Goal: Navigation & Orientation: Find specific page/section

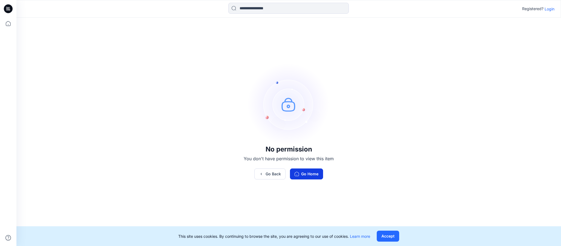
click at [302, 176] on button "Go Home" at bounding box center [306, 173] width 33 height 11
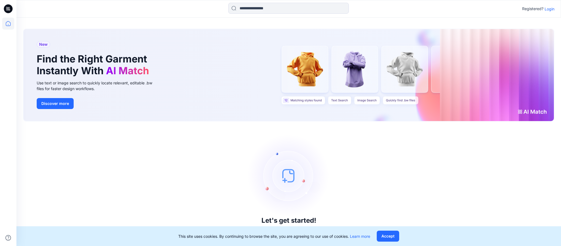
click at [7, 22] on icon at bounding box center [8, 24] width 12 height 12
click at [552, 10] on p "Login" at bounding box center [549, 9] width 10 height 6
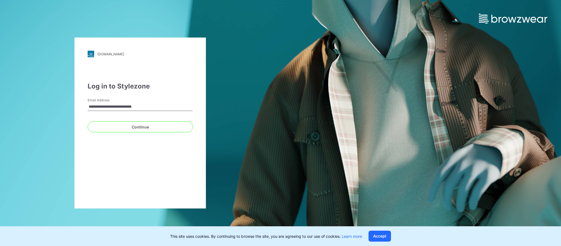
click at [167, 106] on input "**********" at bounding box center [140, 107] width 105 height 8
type input "**********"
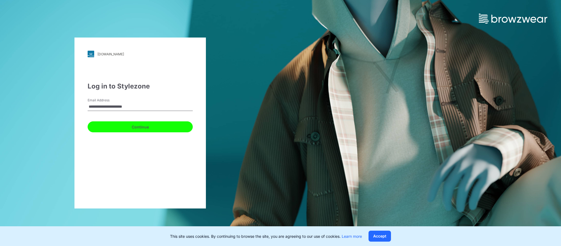
click at [161, 131] on button "Continue" at bounding box center [140, 126] width 105 height 11
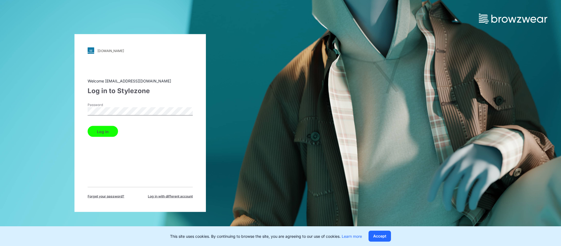
click at [103, 132] on button "Log in" at bounding box center [103, 131] width 30 height 11
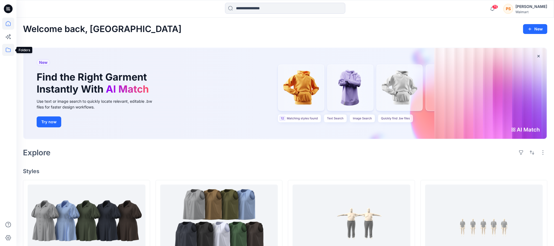
click at [10, 51] on icon at bounding box center [8, 50] width 12 height 12
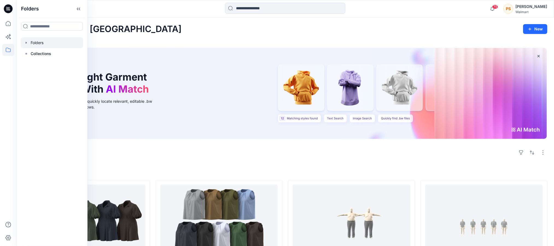
click at [43, 43] on div at bounding box center [52, 42] width 62 height 11
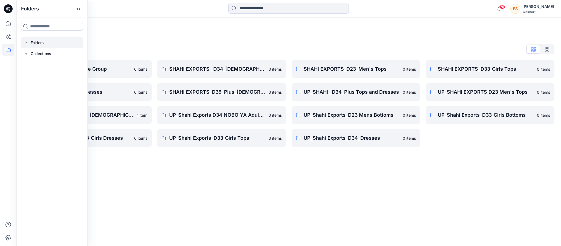
click at [465, 187] on div "Folders Folders List Shahi 3D Sample Share Group 0 items Shahi Exports_D34_Dres…" at bounding box center [288, 132] width 544 height 228
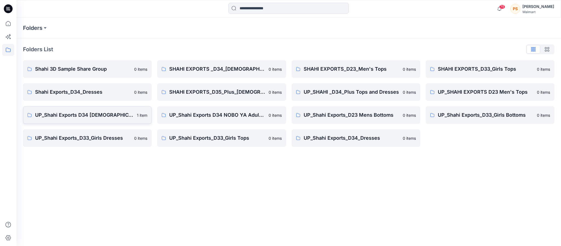
click at [95, 109] on link "UP_Shahi Exports D34 [DEMOGRAPHIC_DATA] Tops 1 item" at bounding box center [87, 115] width 129 height 18
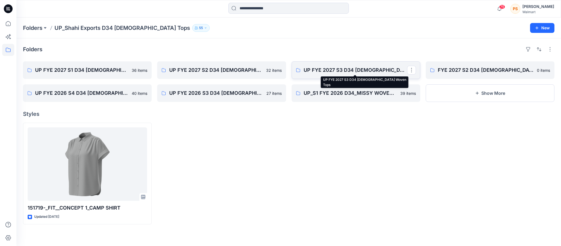
click at [339, 68] on p "UP FYE 2027 S3 D34 [DEMOGRAPHIC_DATA] Woven Tops" at bounding box center [354, 70] width 103 height 8
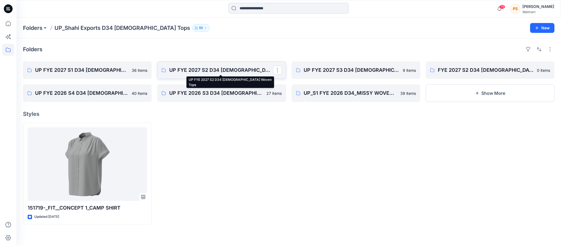
click at [210, 70] on p "UP FYE 2027 S2 D34 [DEMOGRAPHIC_DATA] Woven Tops" at bounding box center [220, 70] width 103 height 8
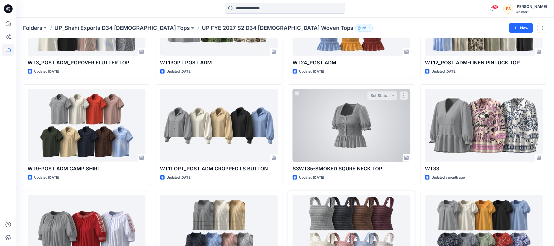
scroll to position [155, 0]
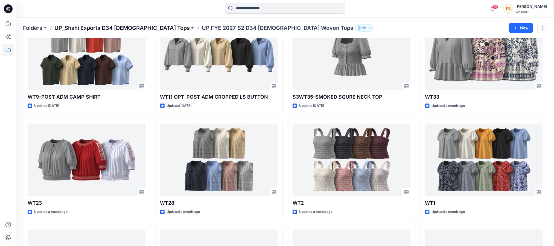
click at [118, 29] on p "UP_Shahi Exports D34 [DEMOGRAPHIC_DATA] Tops" at bounding box center [121, 28] width 135 height 8
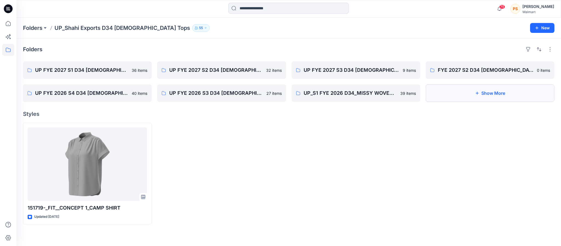
click at [471, 91] on button "Show More" at bounding box center [489, 93] width 129 height 18
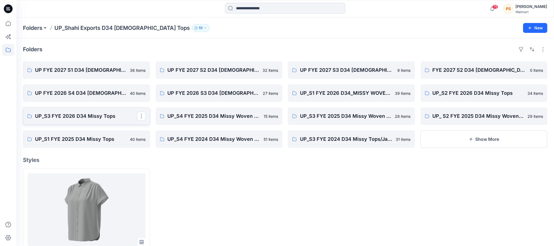
click at [92, 118] on p "UP_S3 FYE 2026 D34 Missy Tops" at bounding box center [86, 116] width 102 height 8
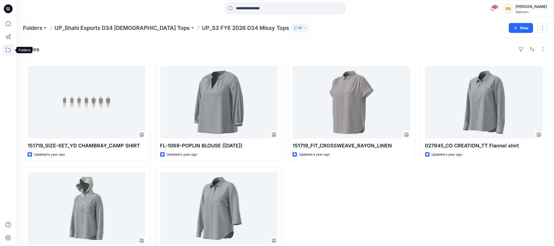
click at [7, 50] on icon at bounding box center [8, 50] width 12 height 12
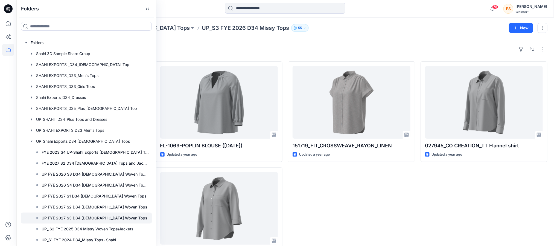
click at [95, 218] on p "UP FYE 2027 S3 D34 [DEMOGRAPHIC_DATA] Woven Tops" at bounding box center [95, 217] width 106 height 7
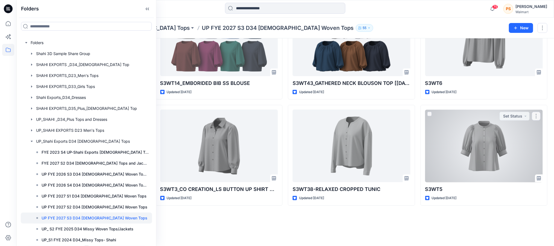
scroll to position [135, 0]
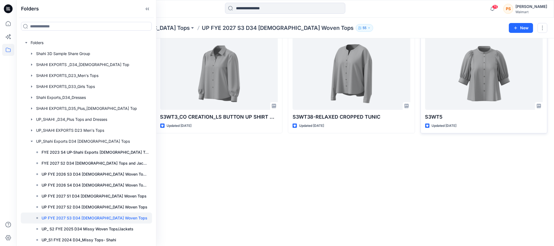
drag, startPoint x: 450, startPoint y: 185, endPoint x: 473, endPoint y: 123, distance: 66.1
click at [450, 181] on div "S3WT6 Updated [DATE] S3WT5 Updated [DATE]" at bounding box center [484, 83] width 127 height 312
